Goal: Find specific page/section: Find specific page/section

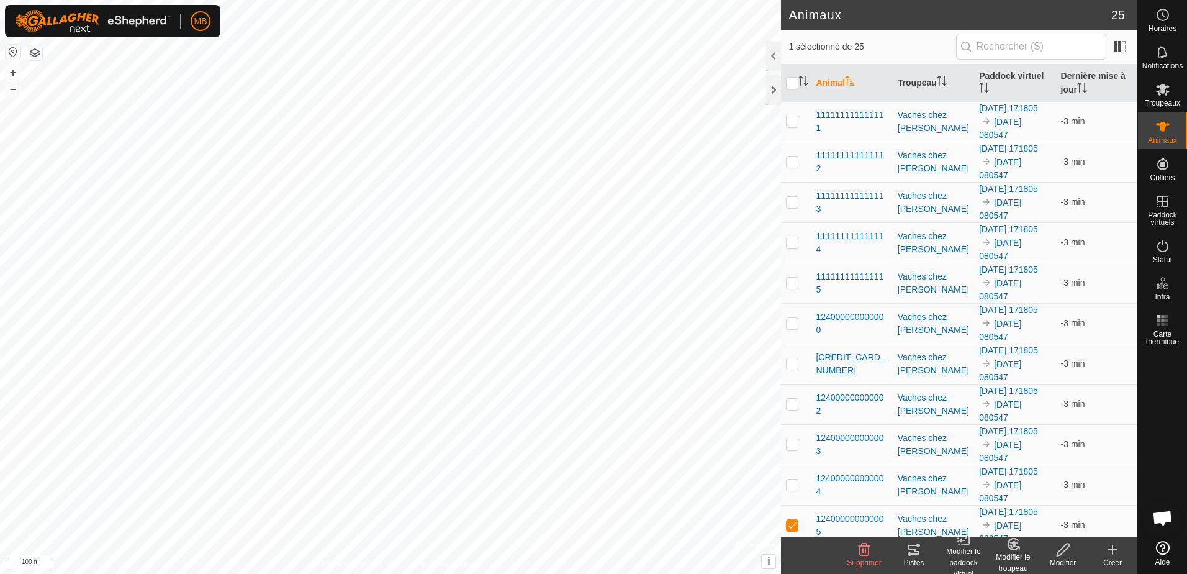
scroll to position [1986, 0]
click at [913, 553] on icon at bounding box center [913, 549] width 15 height 15
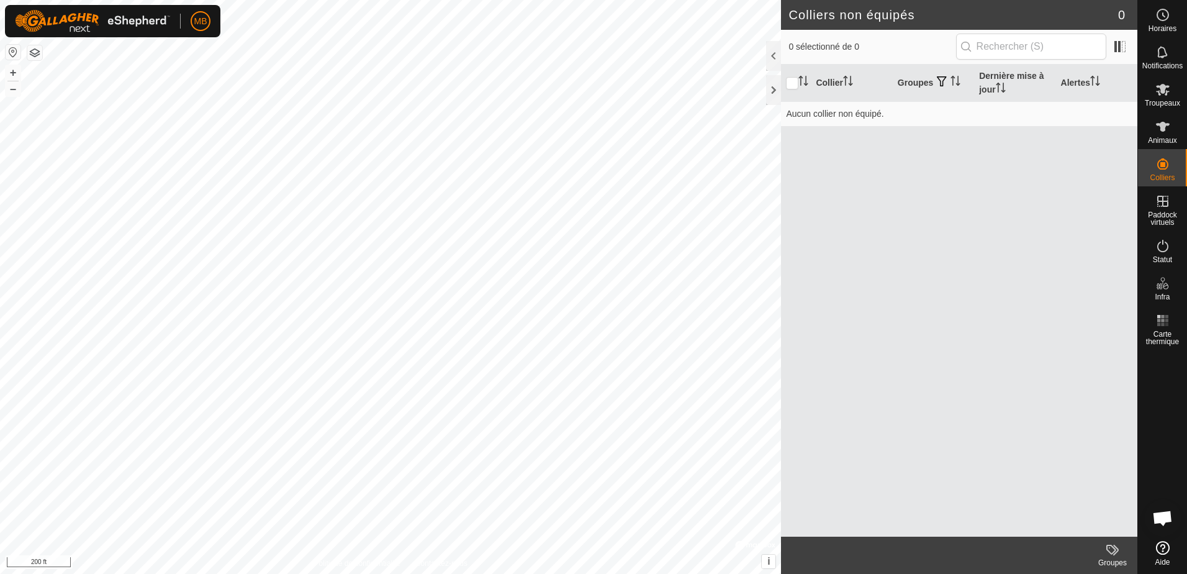
scroll to position [1986, 0]
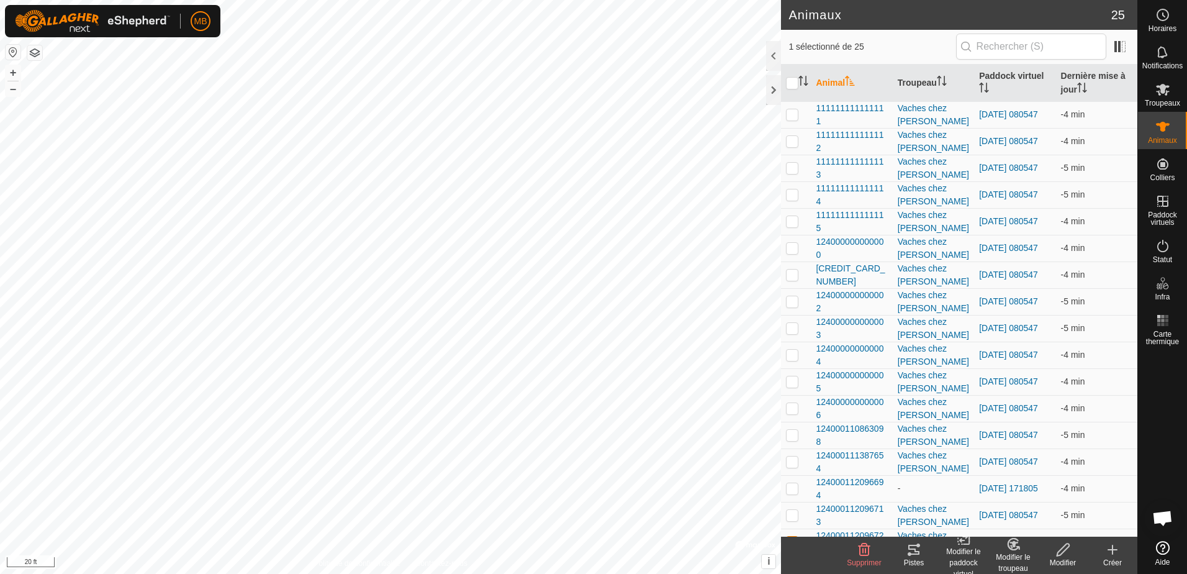
click at [915, 553] on icon at bounding box center [913, 549] width 15 height 15
